Goal: Task Accomplishment & Management: Manage account settings

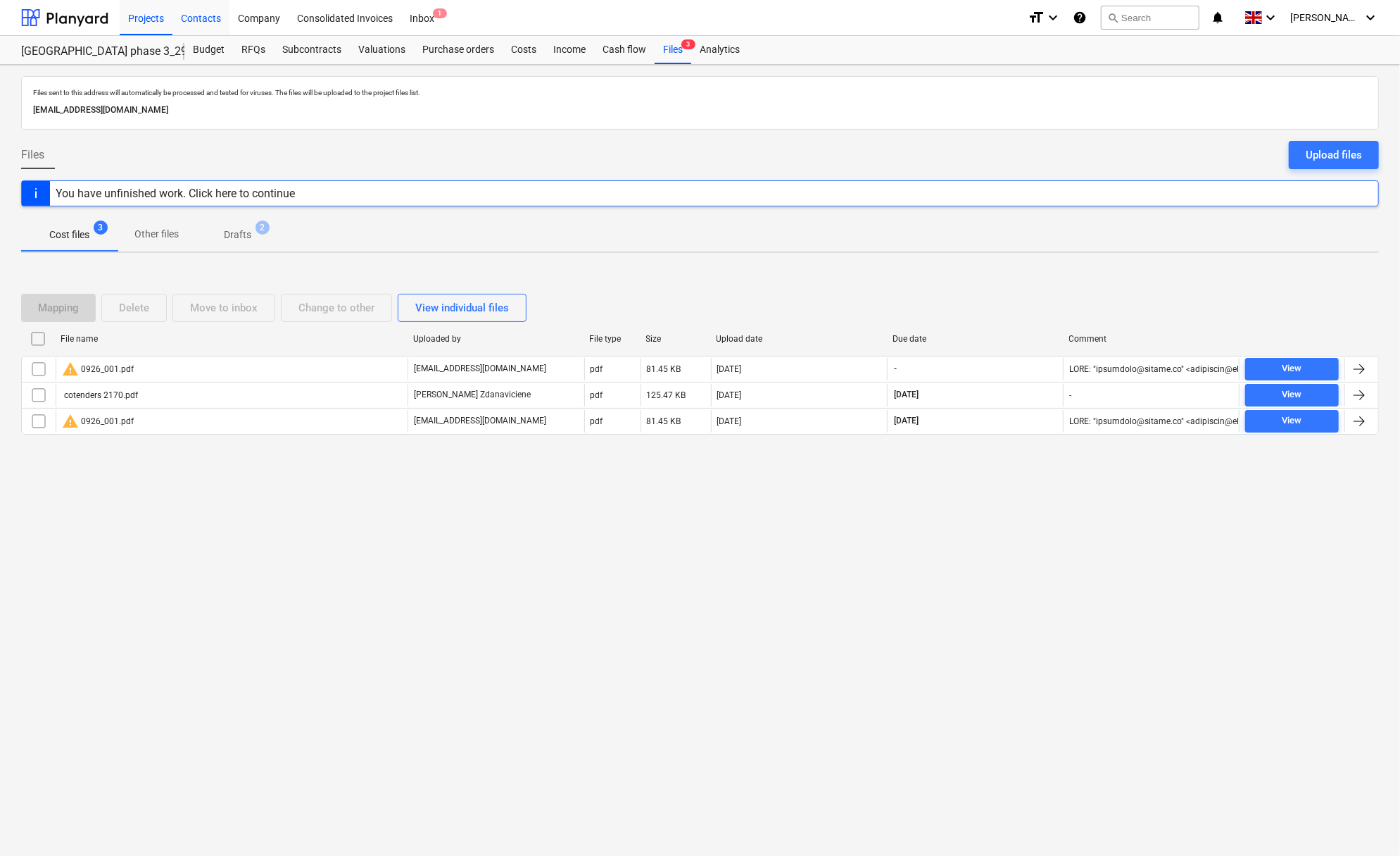
click at [217, 11] on div "Contacts" at bounding box center [201, 17] width 57 height 36
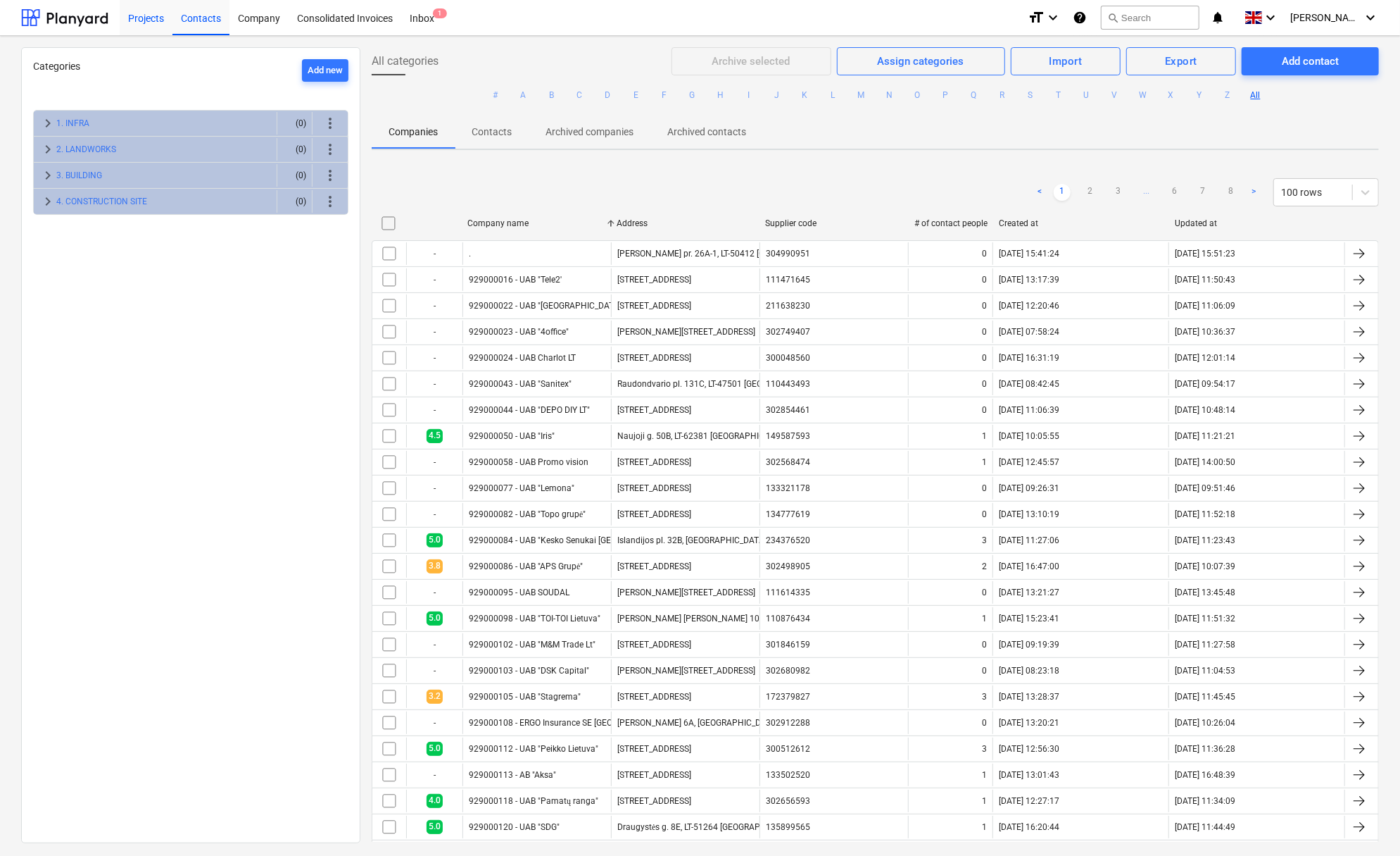
click at [157, 17] on div "Projects" at bounding box center [146, 17] width 53 height 36
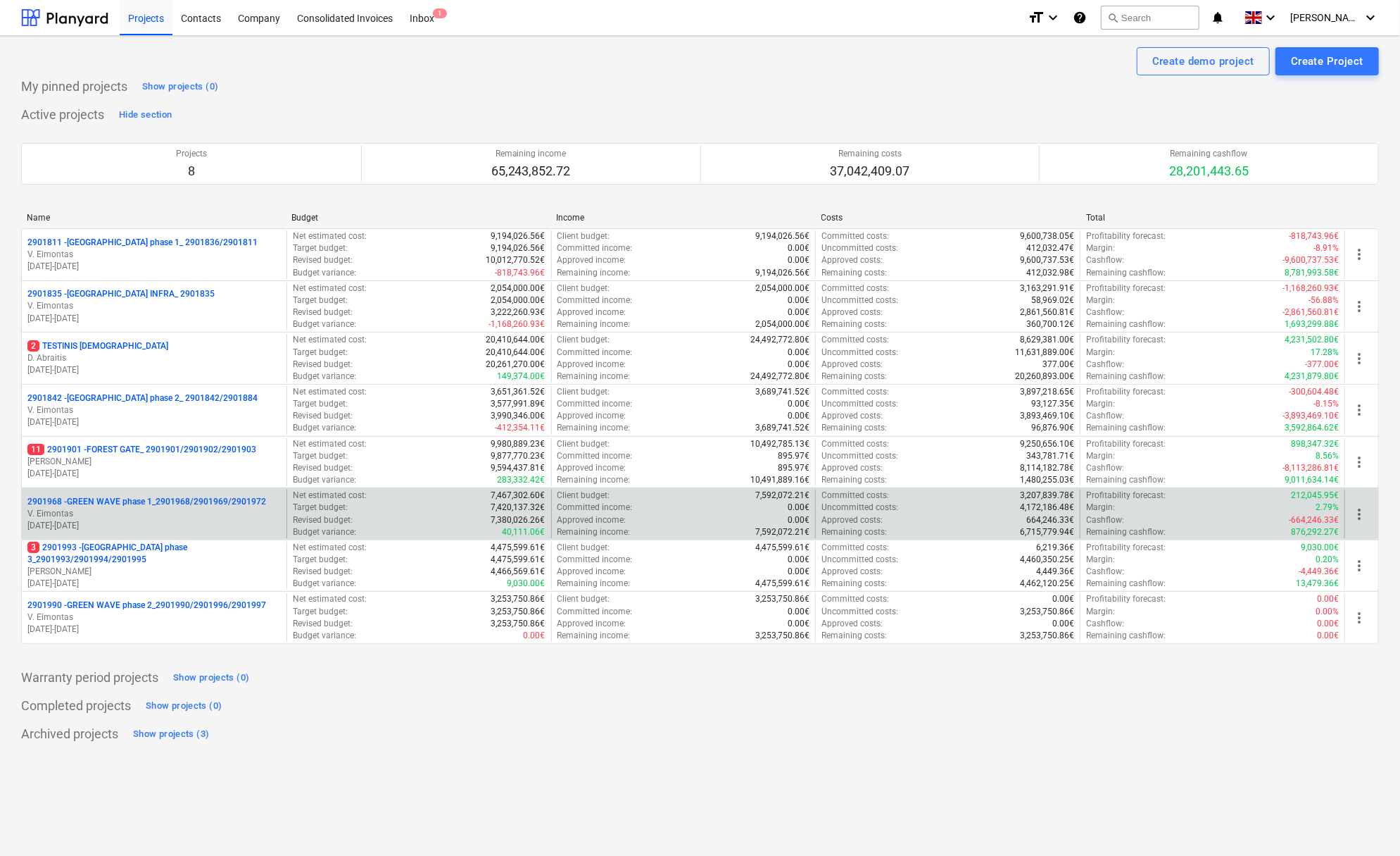
click at [154, 502] on p "2901968 - GREEN WAVE phase 1_2901968/2901969/2901972" at bounding box center [147, 502] width 239 height 12
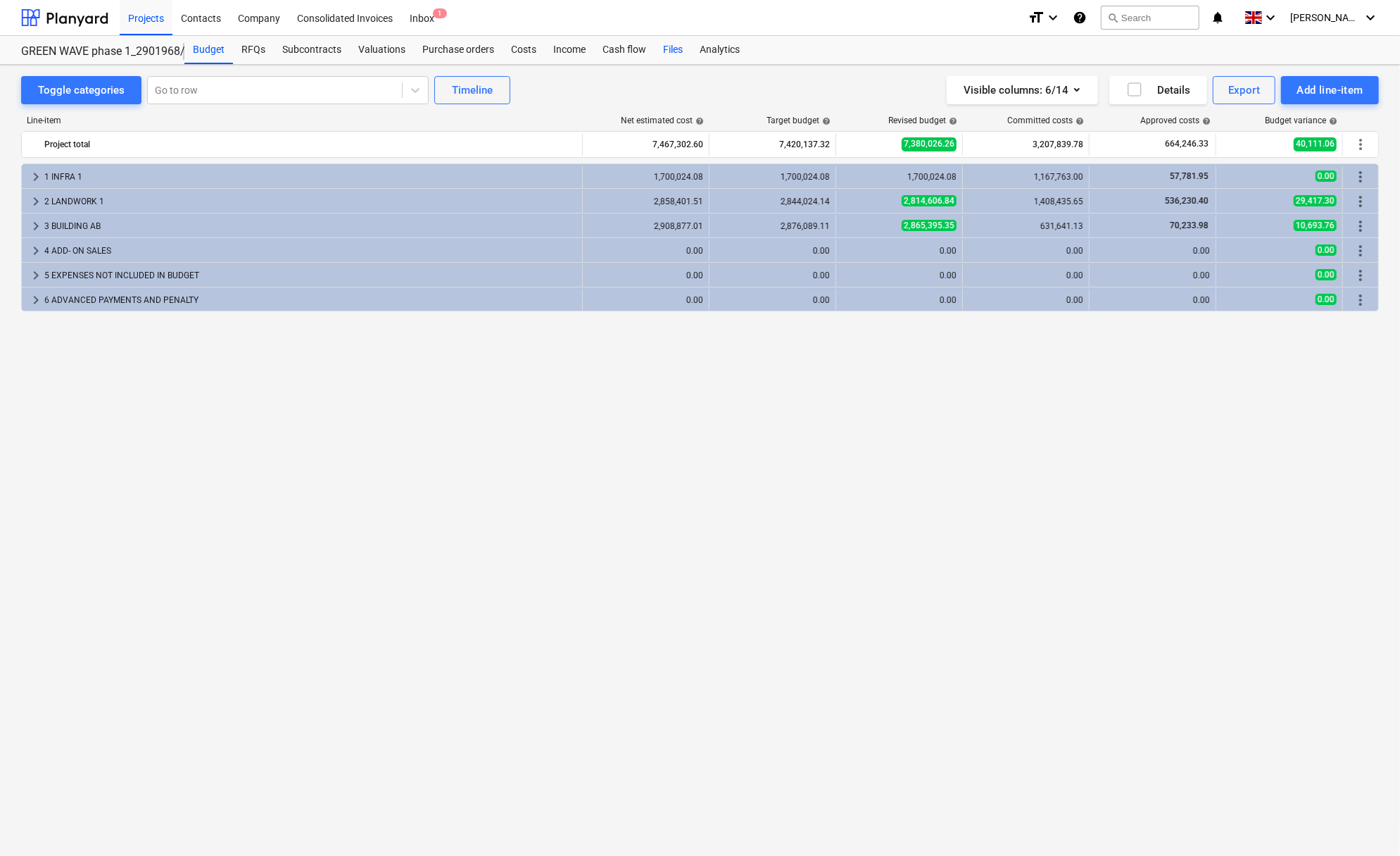
click at [668, 53] on div "Files" at bounding box center [672, 50] width 37 height 28
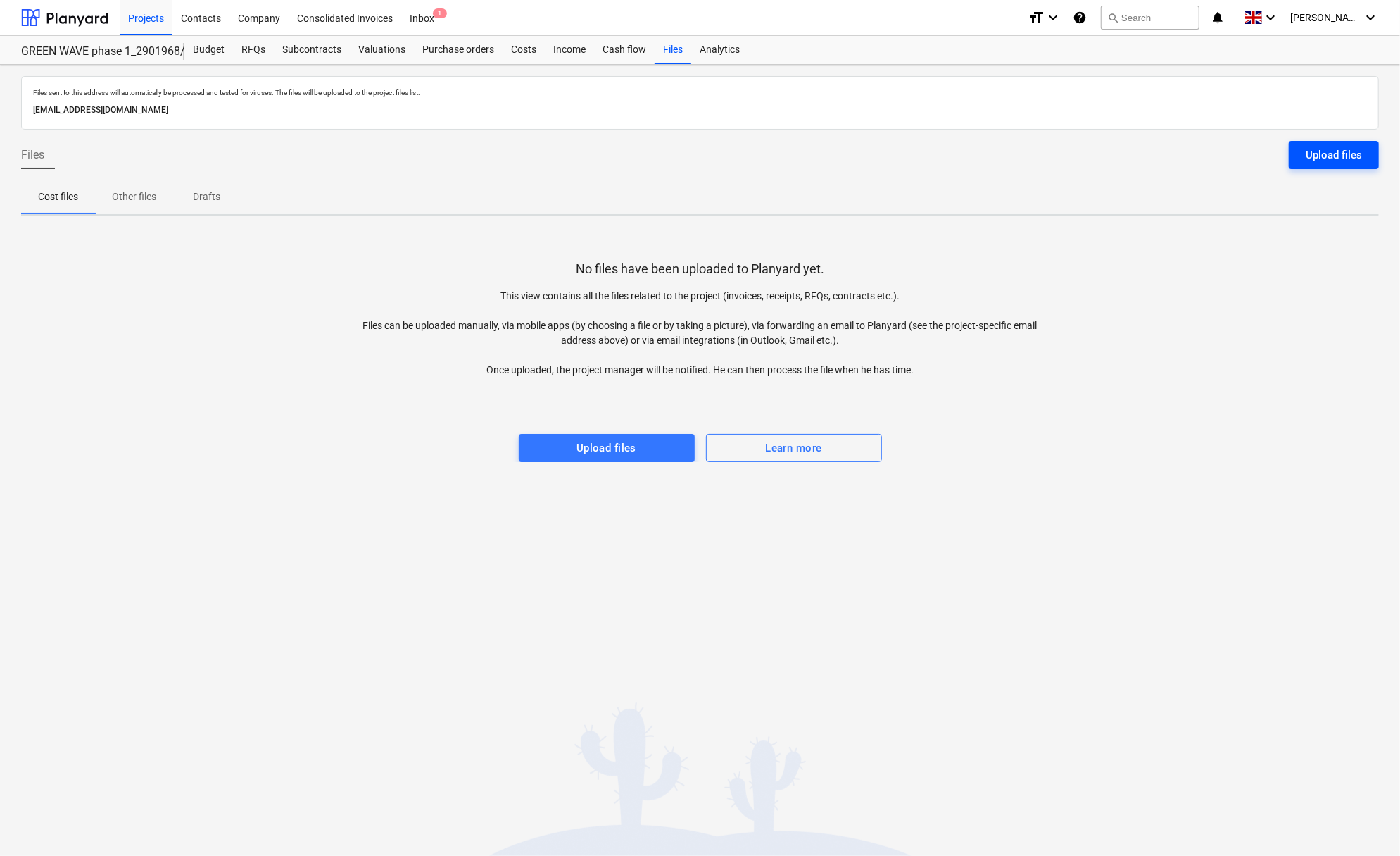
click at [1324, 155] on div "Upload files" at bounding box center [1334, 155] width 56 height 18
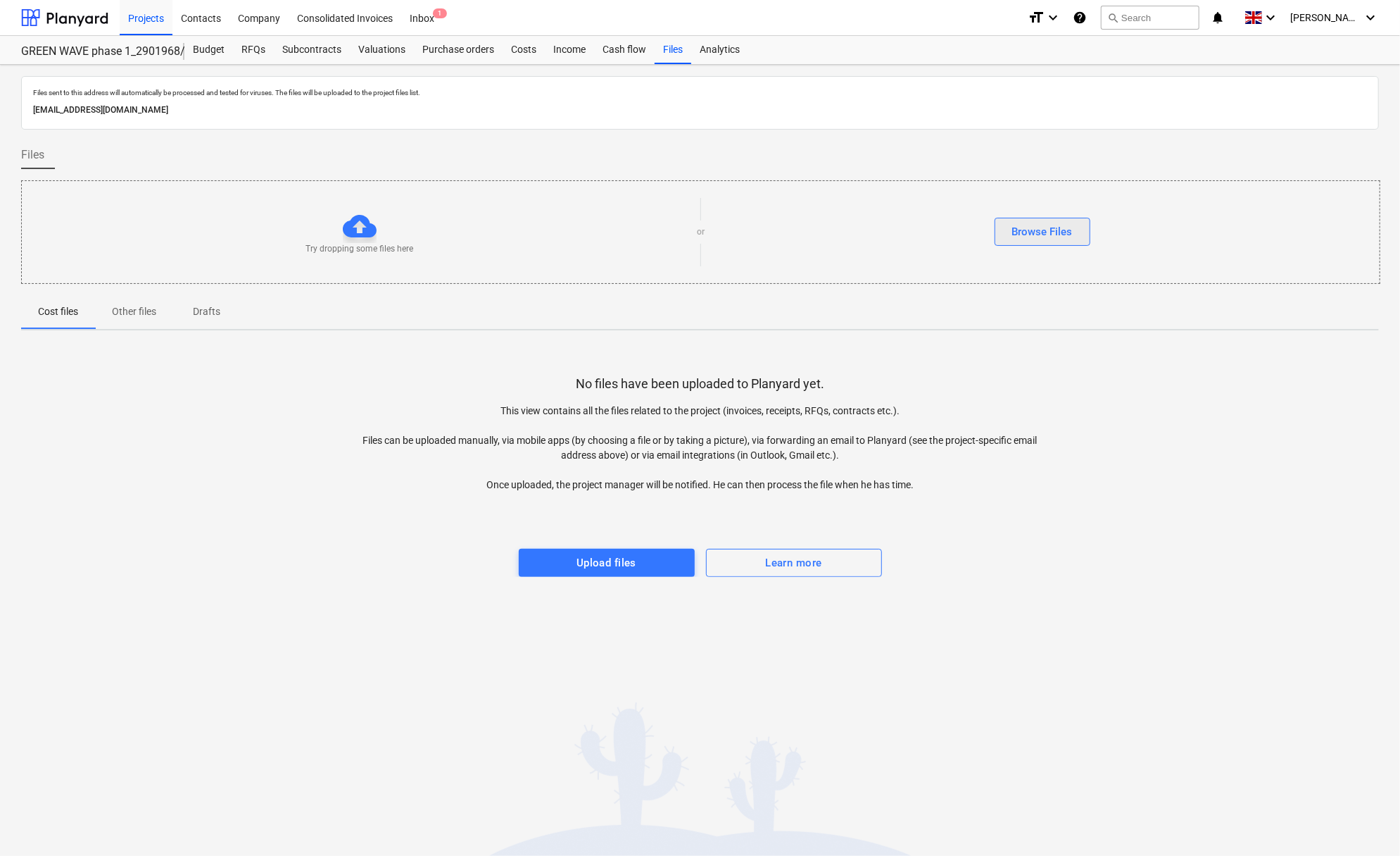
click at [1022, 223] on div "Browse Files" at bounding box center [1042, 232] width 61 height 18
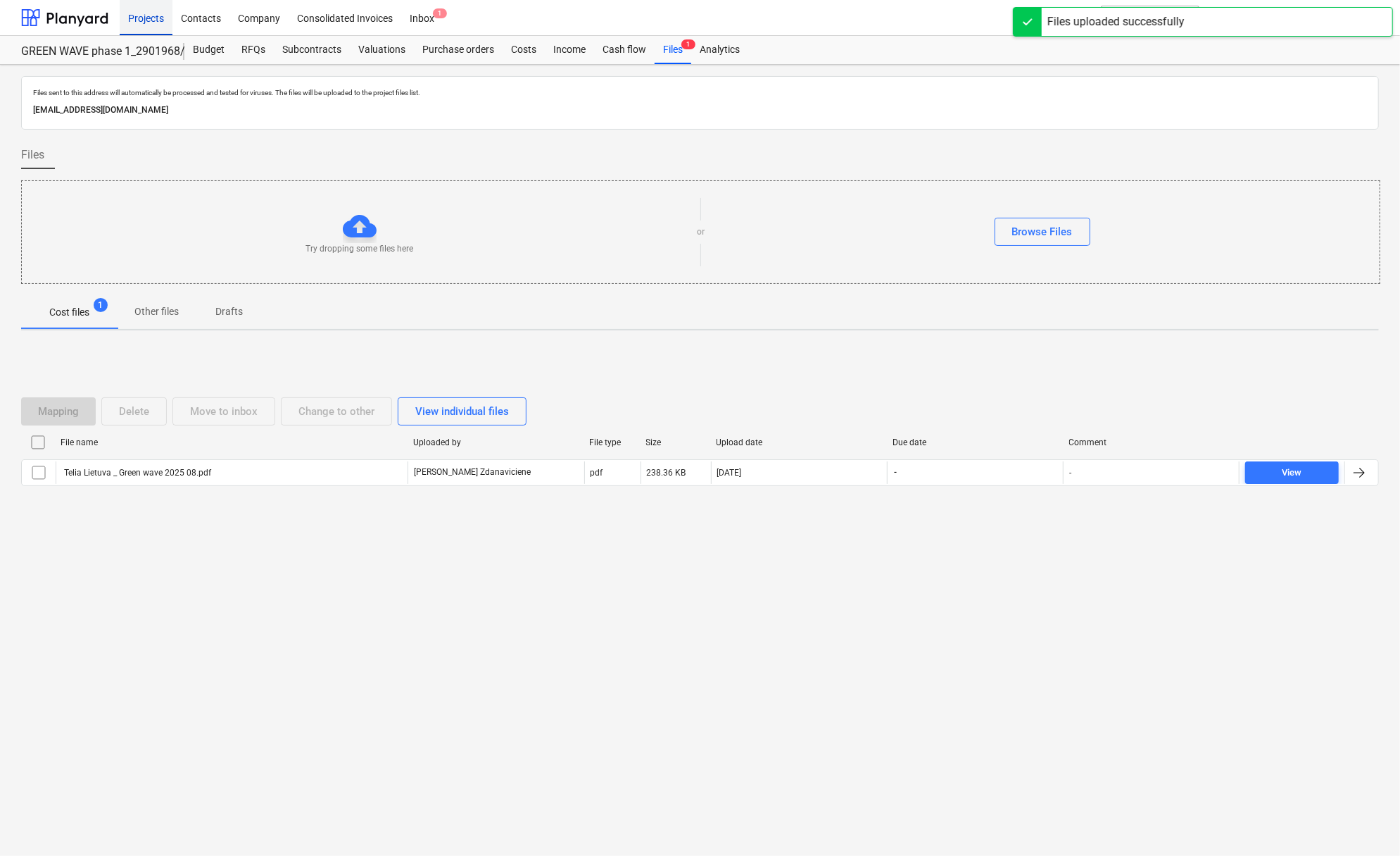
click at [162, 9] on div "Projects" at bounding box center [146, 17] width 53 height 36
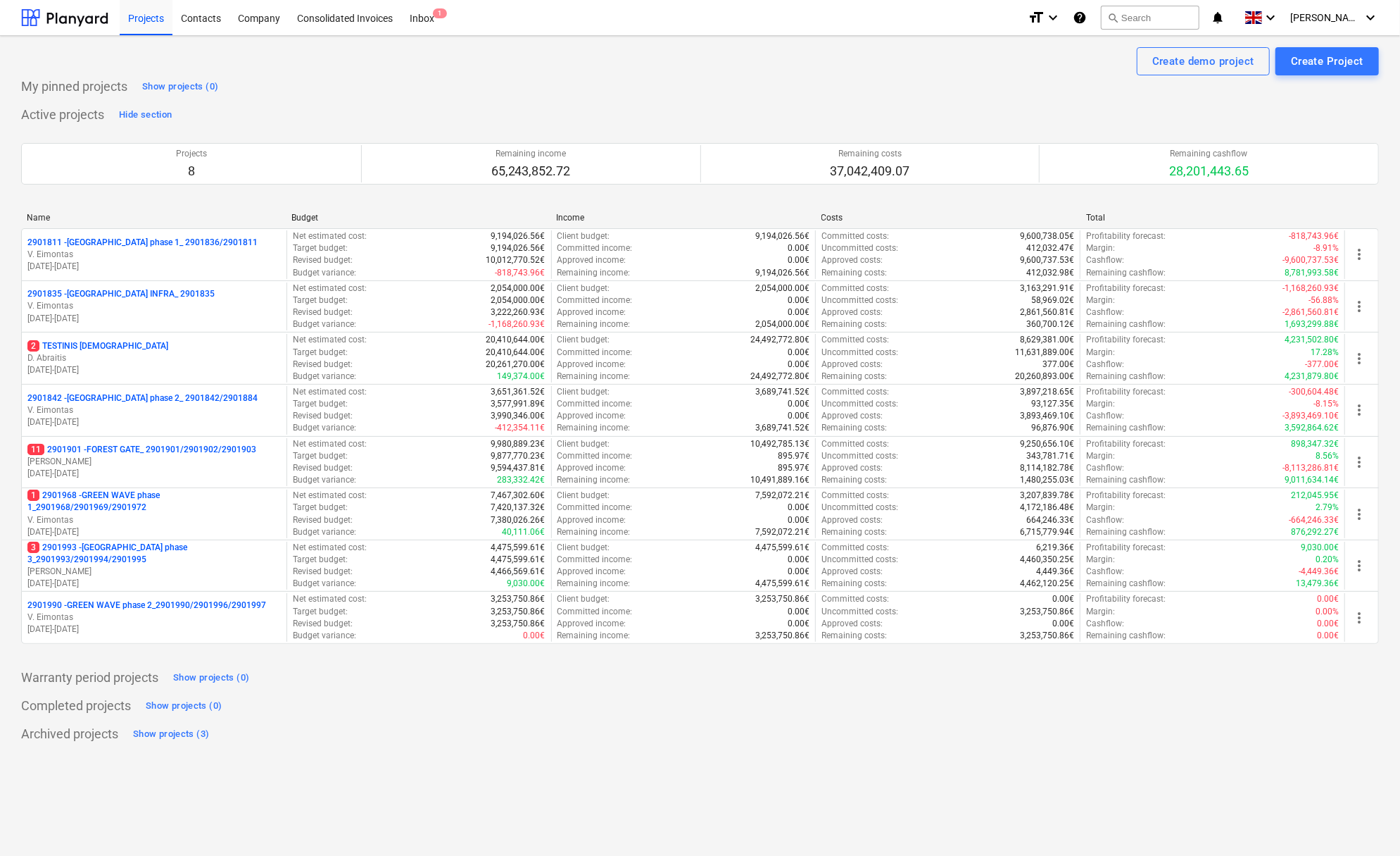
click at [81, 450] on p "11 2901901 - FOREST GATE_ 2901901/2901902/2901903" at bounding box center [141, 450] width 229 height 12
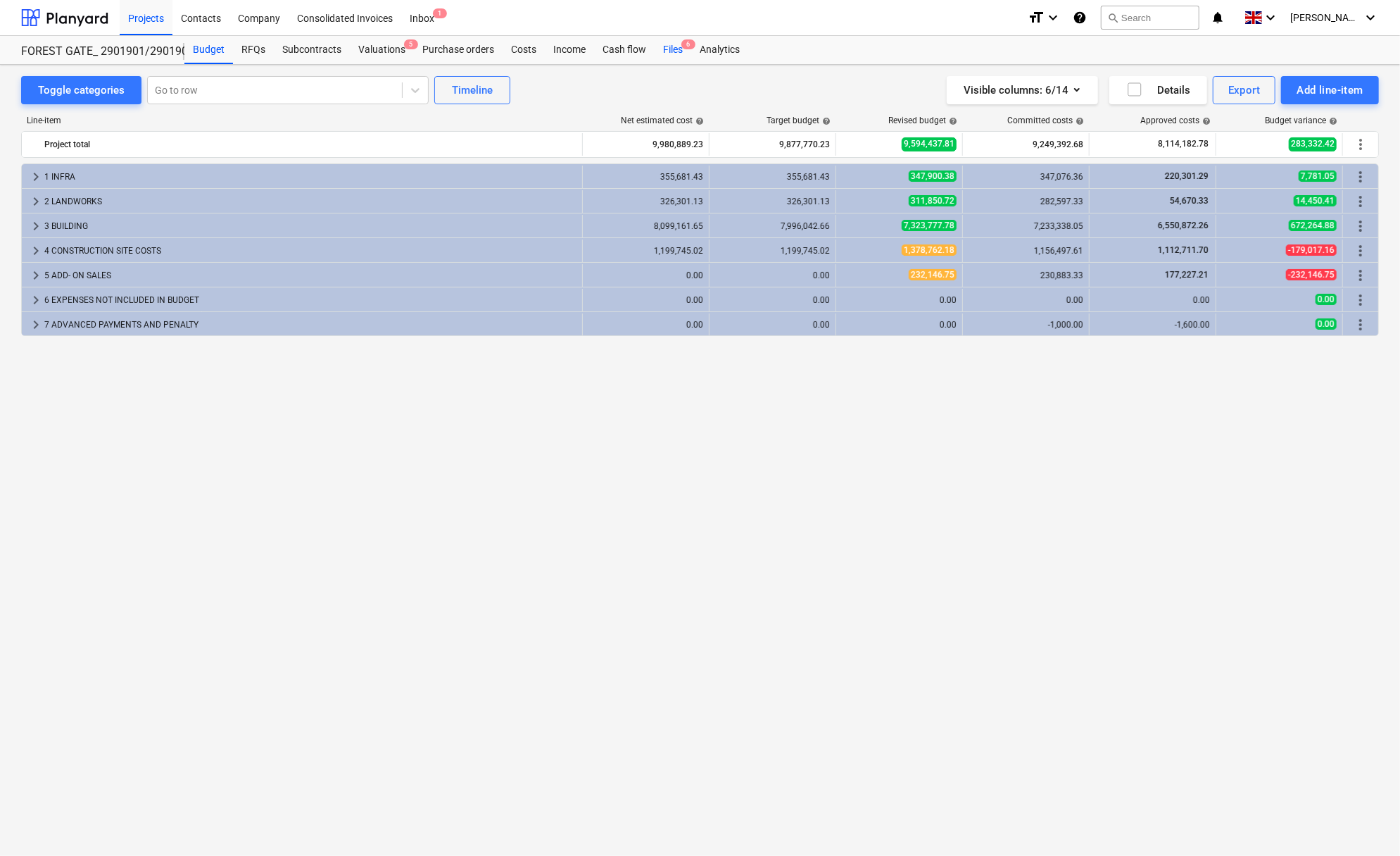
click at [671, 55] on div "Files 6" at bounding box center [672, 50] width 37 height 28
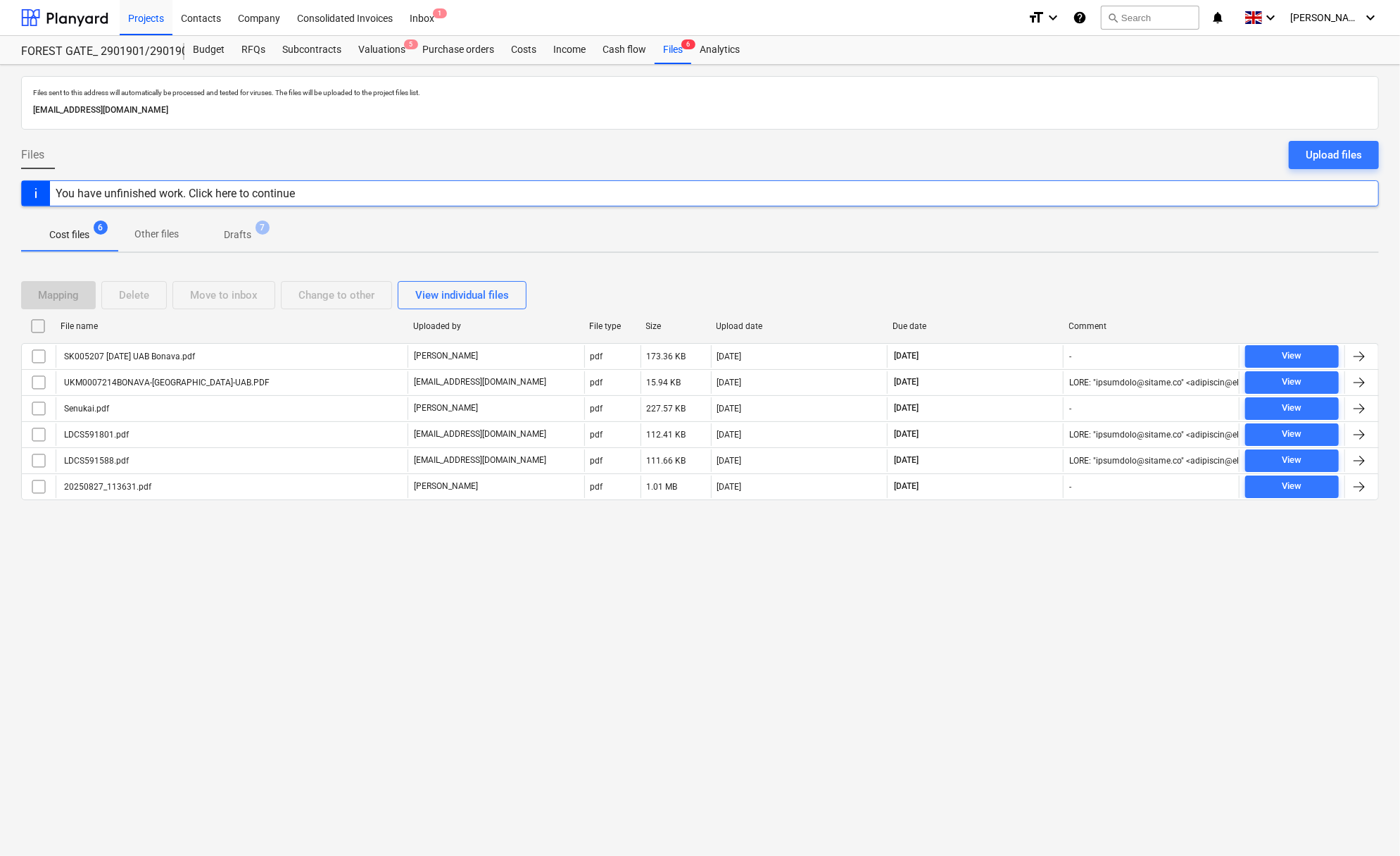
click at [1344, 146] on div "Upload files" at bounding box center [1334, 155] width 56 height 18
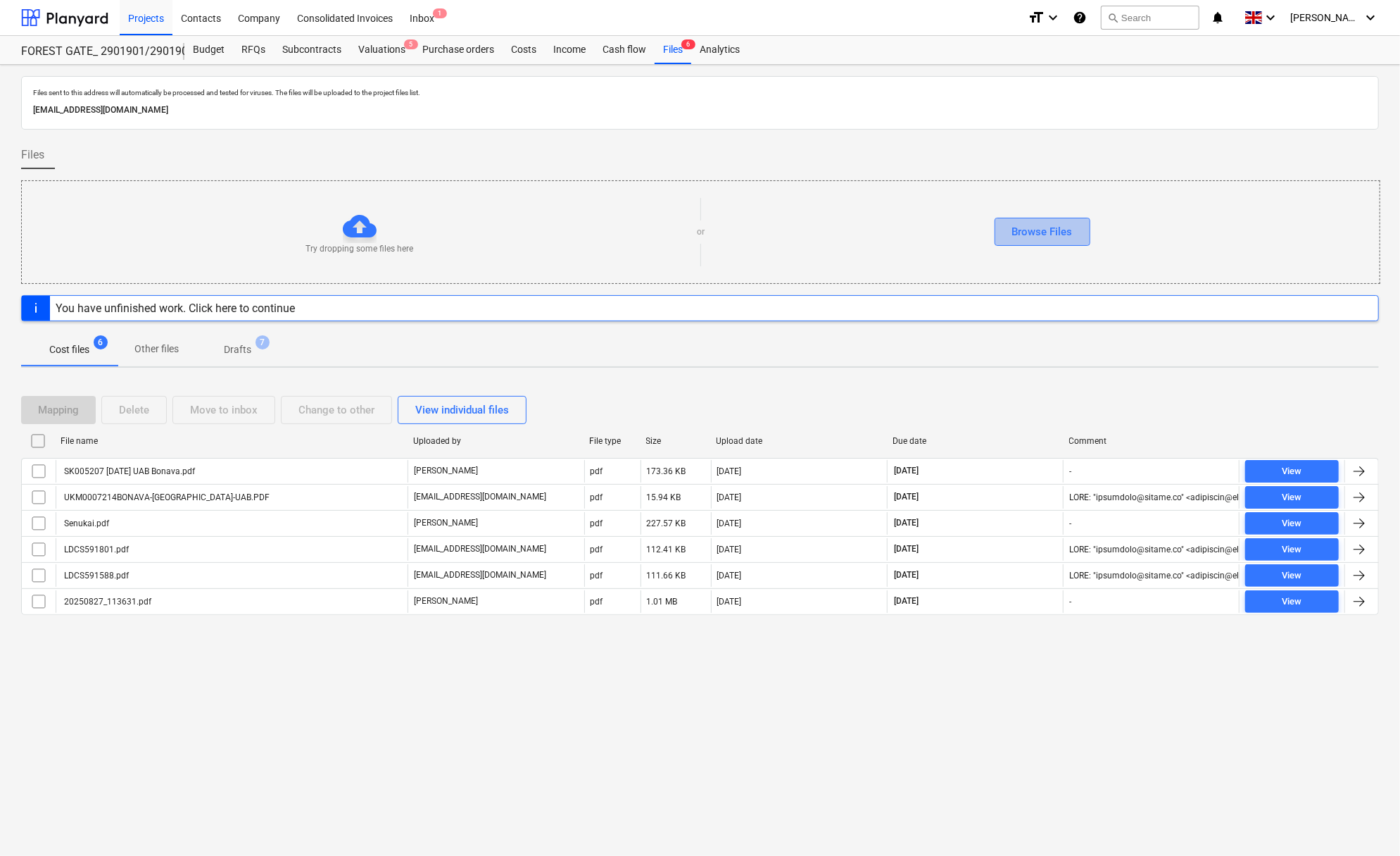
click at [1020, 220] on button "Browse Files" at bounding box center [1042, 232] width 96 height 28
